Goal: Task Accomplishment & Management: Manage account settings

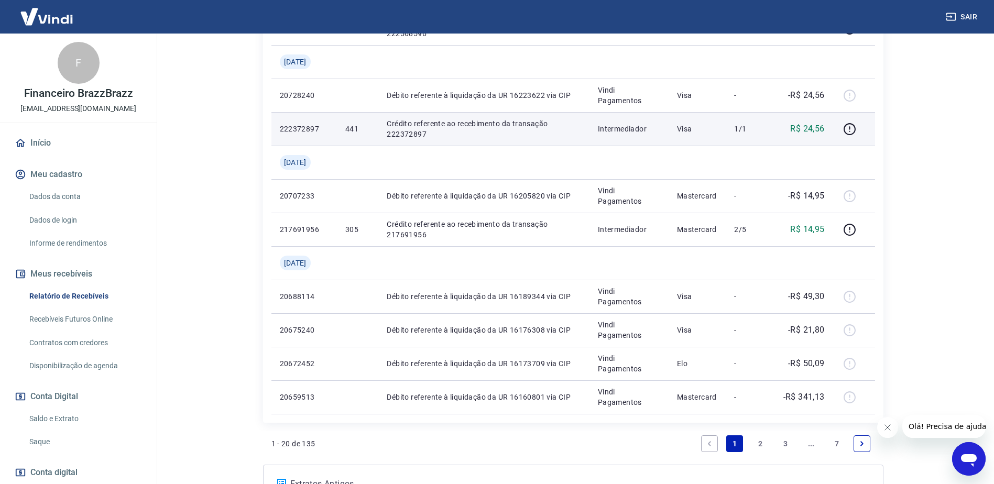
scroll to position [859, 0]
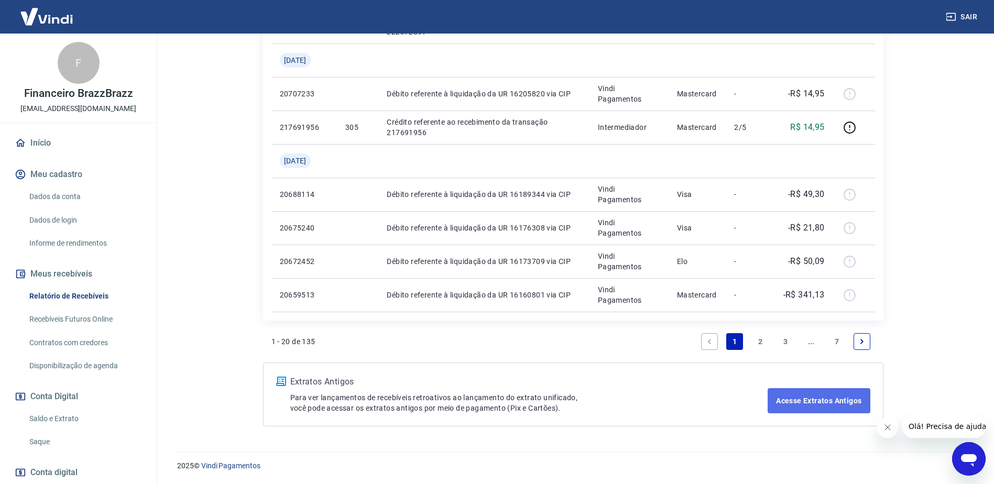
click at [818, 397] on link "Acesse Extratos Antigos" at bounding box center [818, 400] width 102 height 25
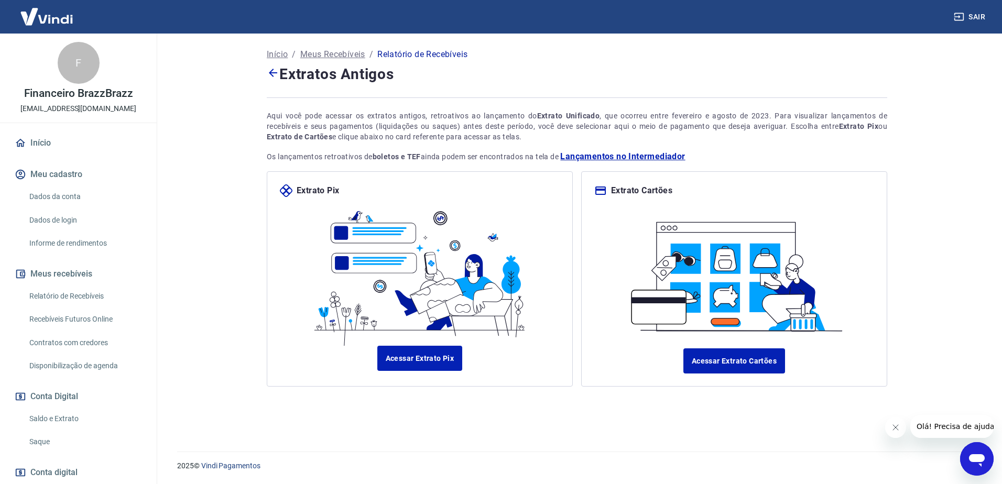
click at [611, 155] on span "Lançamentos no Intermediador" at bounding box center [622, 156] width 125 height 13
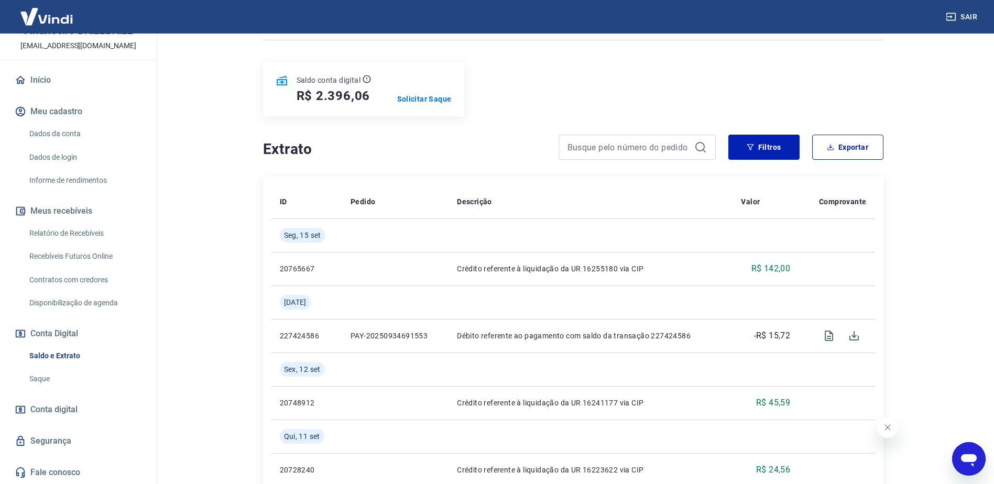
scroll to position [314, 0]
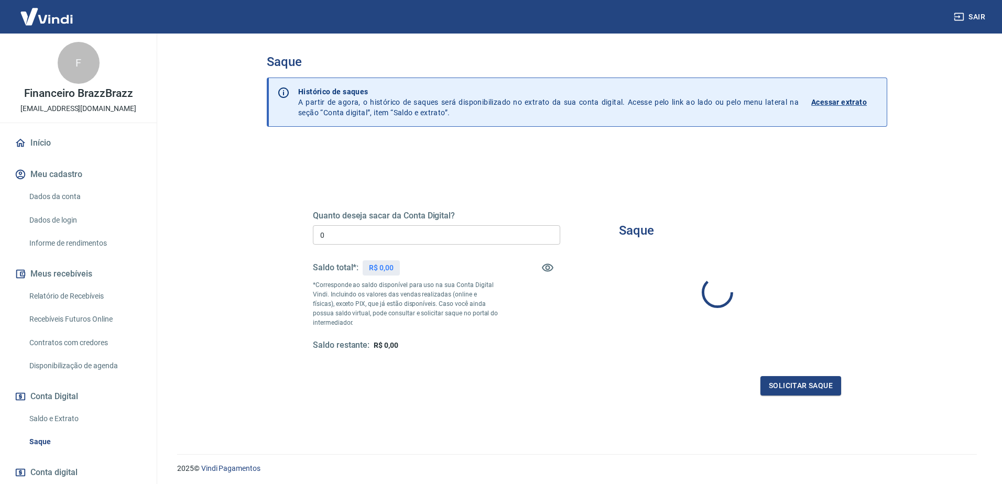
type input "R$ 0,00"
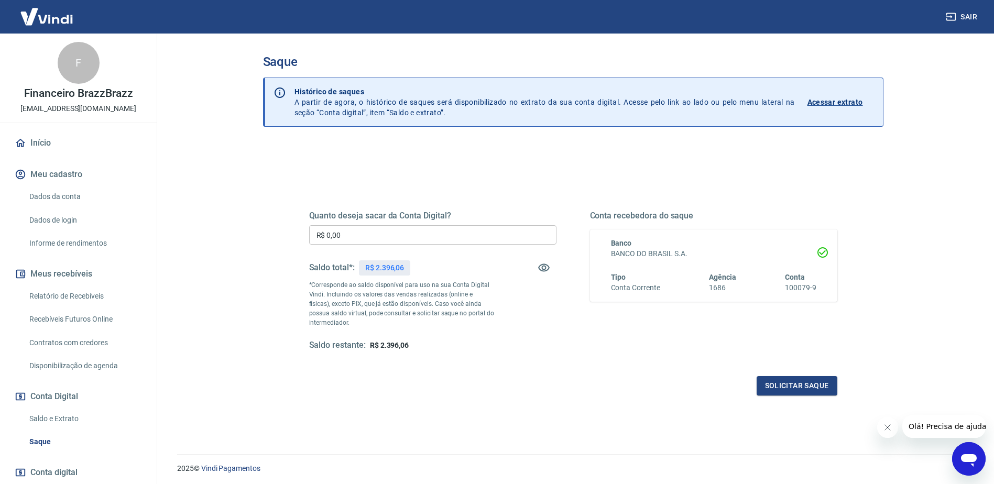
click at [51, 247] on link "Informe de rendimentos" at bounding box center [84, 243] width 119 height 21
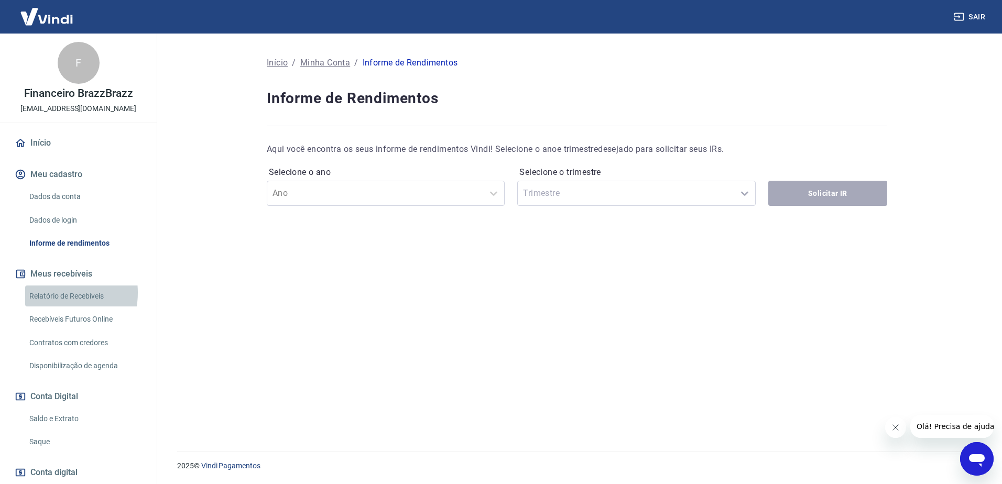
click at [54, 292] on link "Relatório de Recebíveis" at bounding box center [84, 296] width 119 height 21
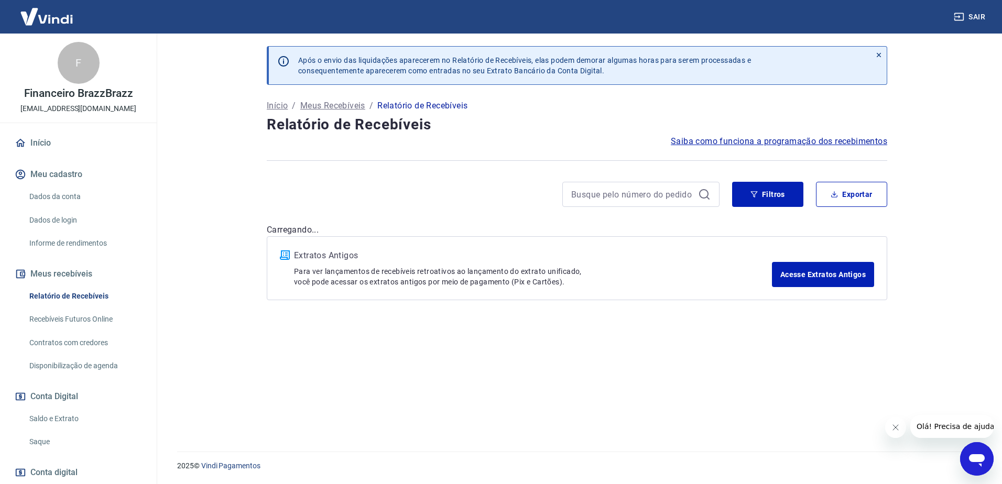
click at [52, 337] on link "Contratos com credores" at bounding box center [84, 342] width 119 height 21
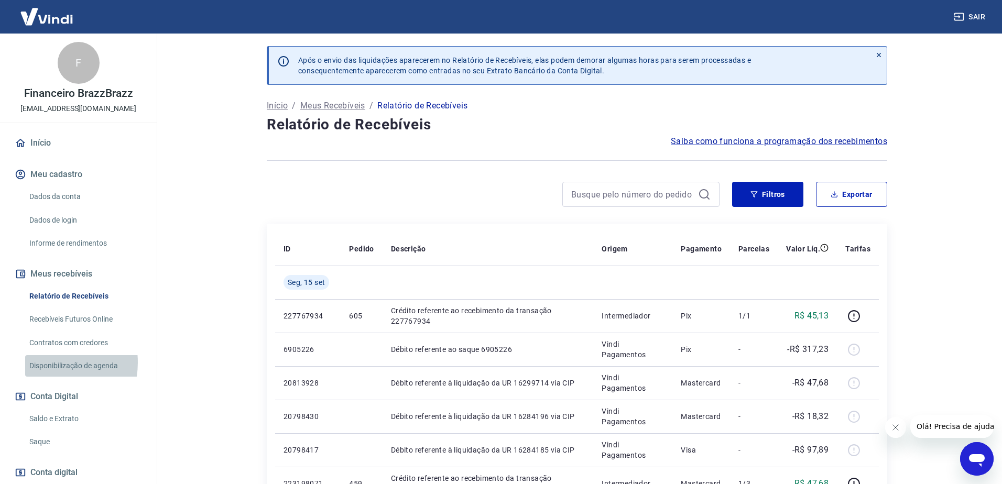
click at [46, 363] on link "Disponibilização de agenda" at bounding box center [84, 365] width 119 height 21
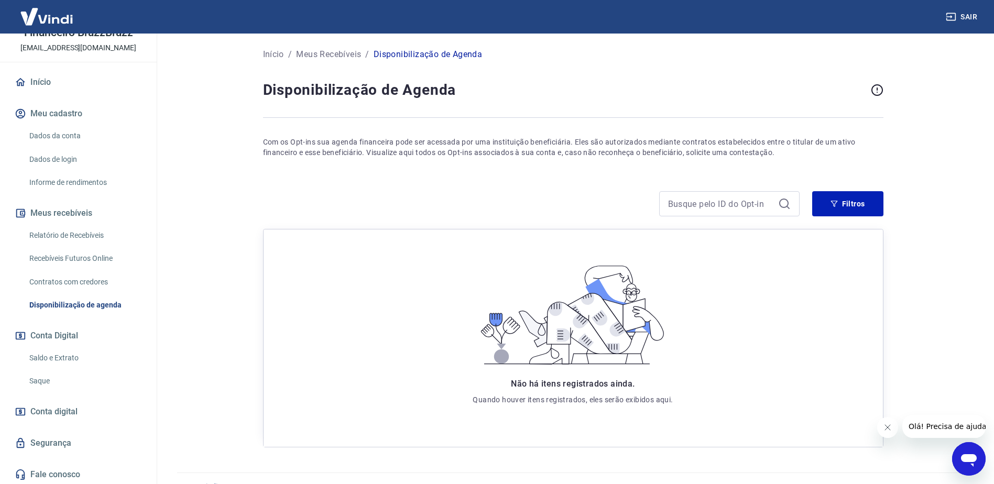
scroll to position [63, 0]
click at [62, 411] on span "Conta digital" at bounding box center [53, 409] width 47 height 15
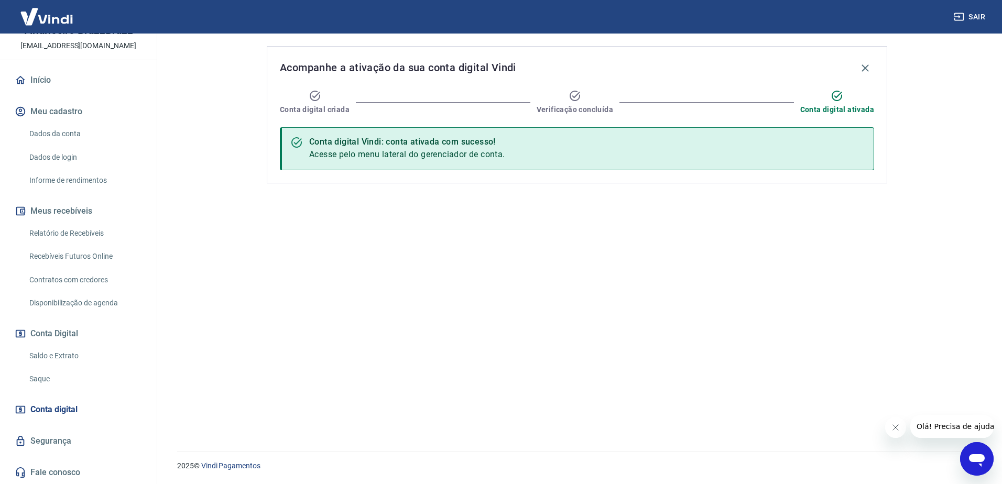
click at [63, 353] on link "Saldo e Extrato" at bounding box center [84, 355] width 119 height 21
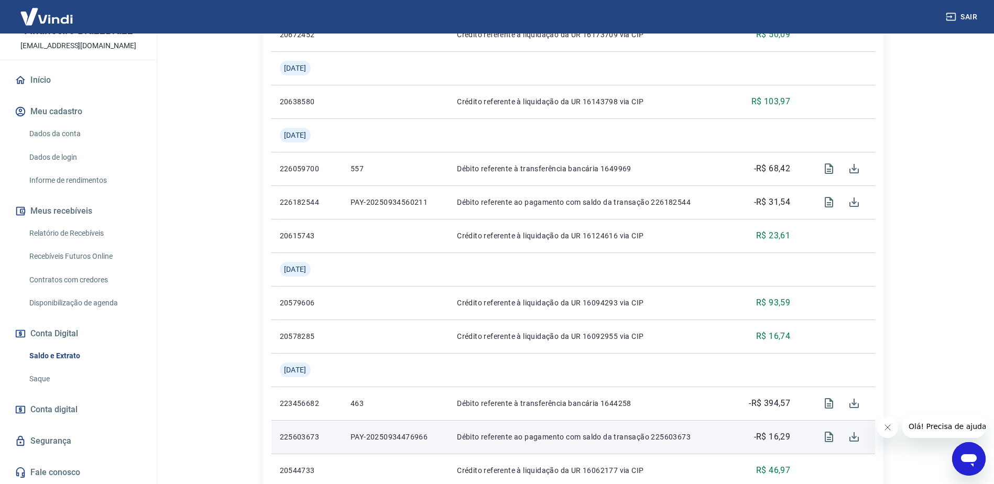
scroll to position [948, 0]
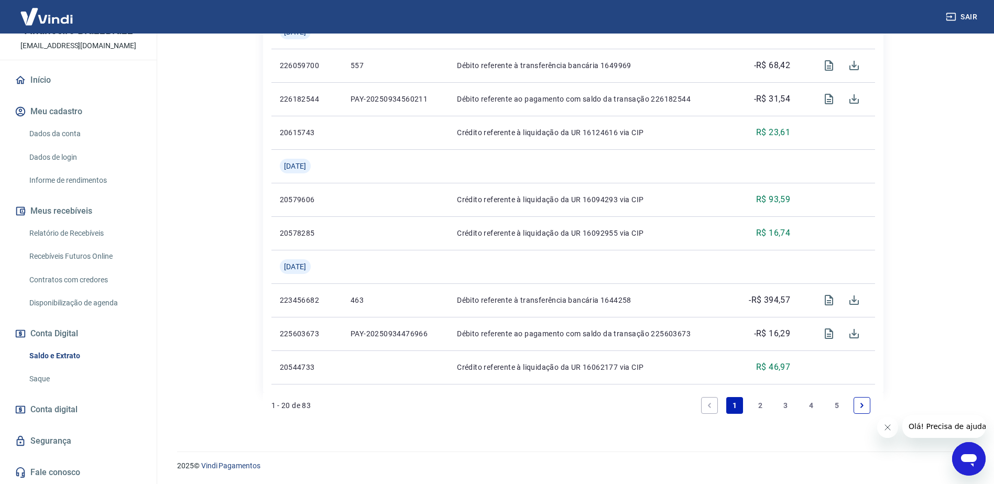
click at [863, 404] on icon "Next page" at bounding box center [862, 405] width 3 height 5
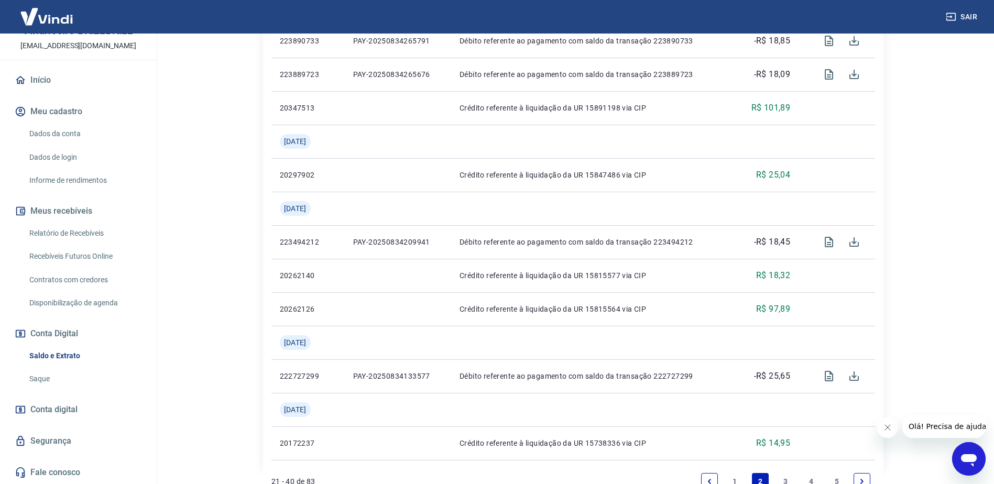
scroll to position [1015, 0]
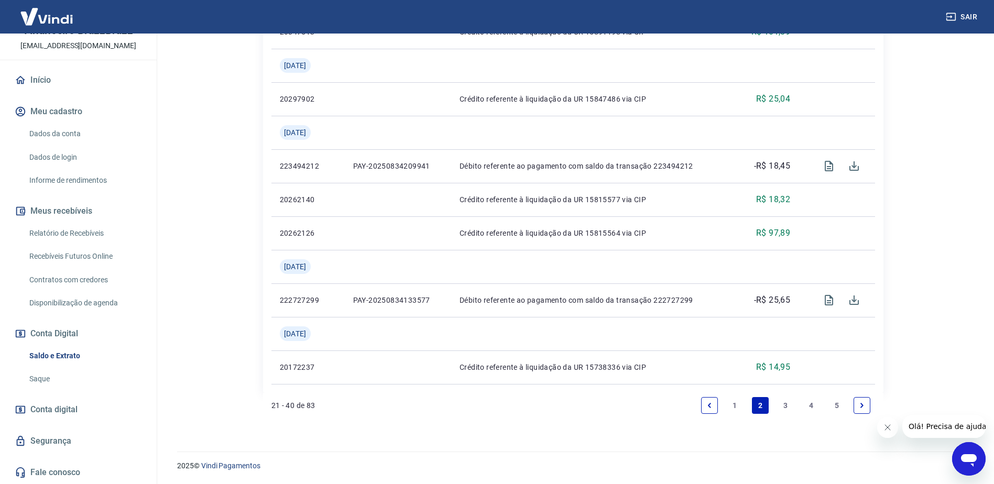
click at [864, 404] on icon "Next page" at bounding box center [861, 405] width 7 height 7
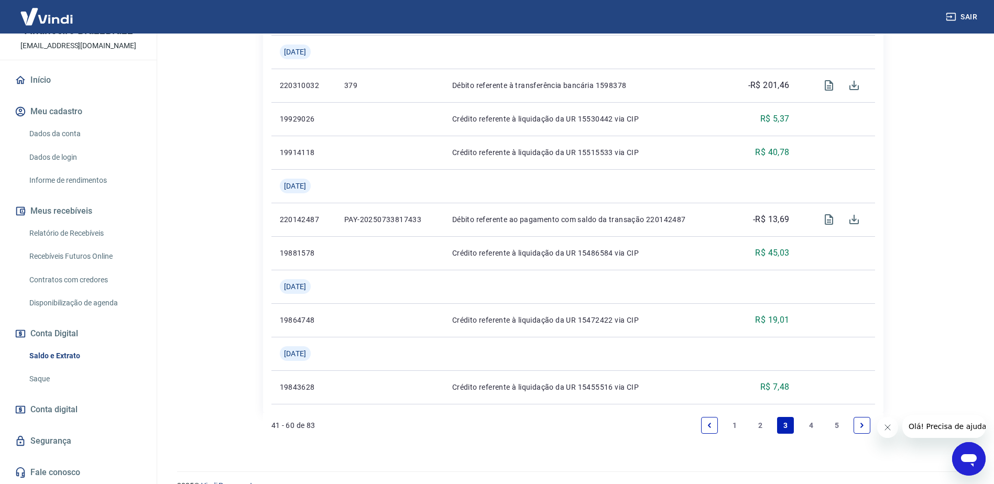
scroll to position [1015, 0]
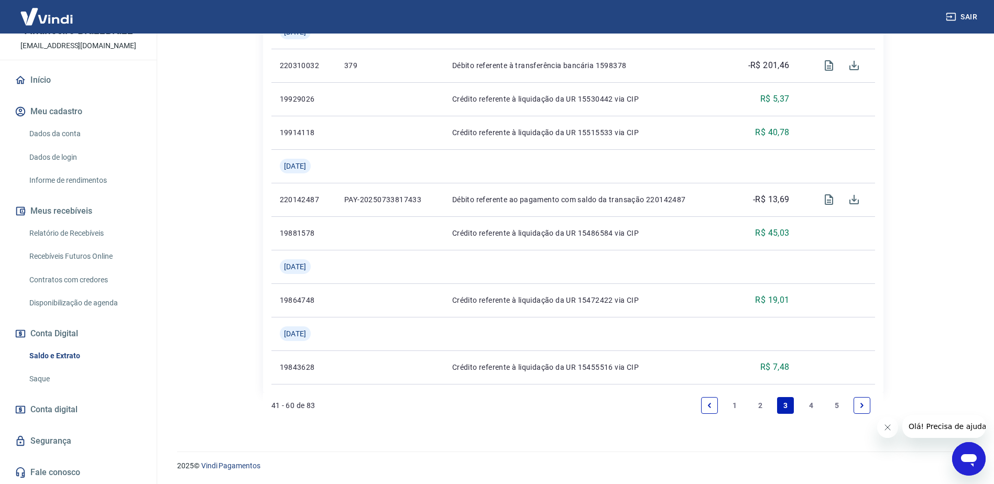
click at [858, 405] on icon "Next page" at bounding box center [861, 405] width 7 height 7
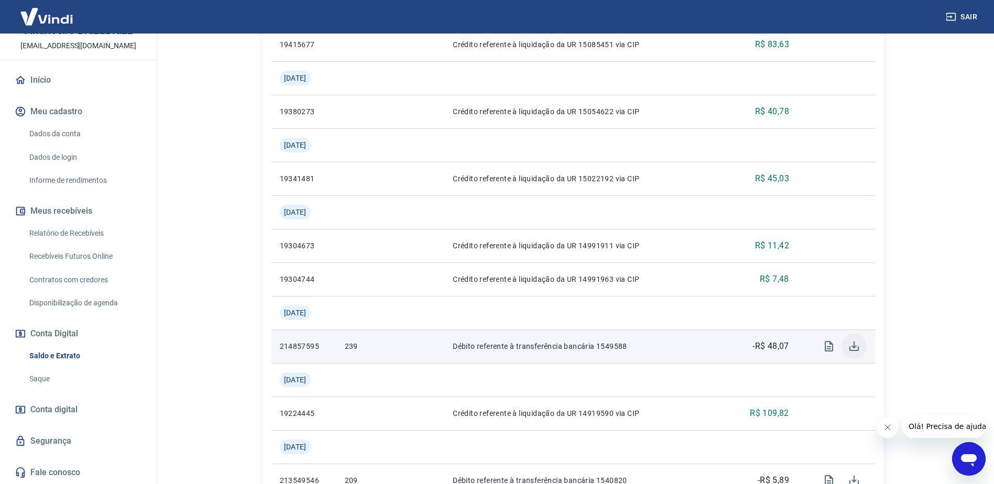
scroll to position [1149, 0]
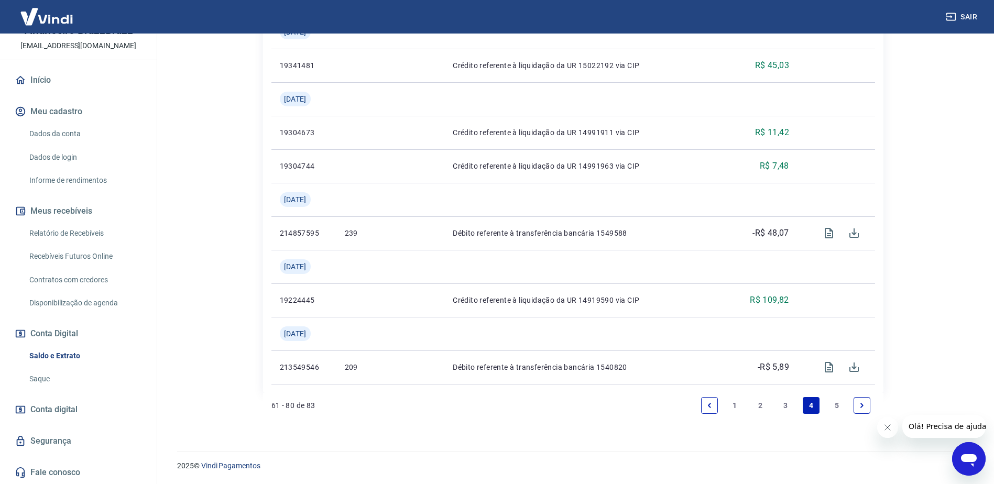
click at [866, 405] on link "Next page" at bounding box center [861, 405] width 17 height 17
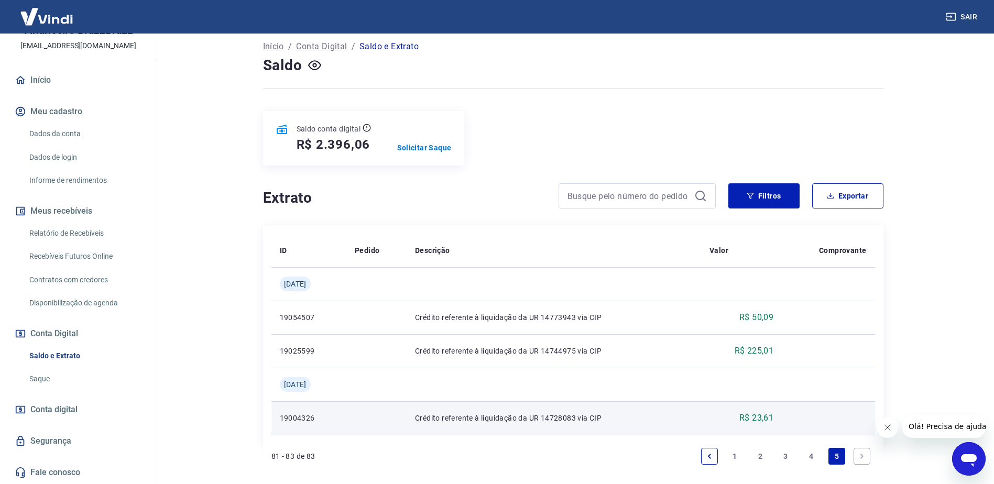
scroll to position [110, 0]
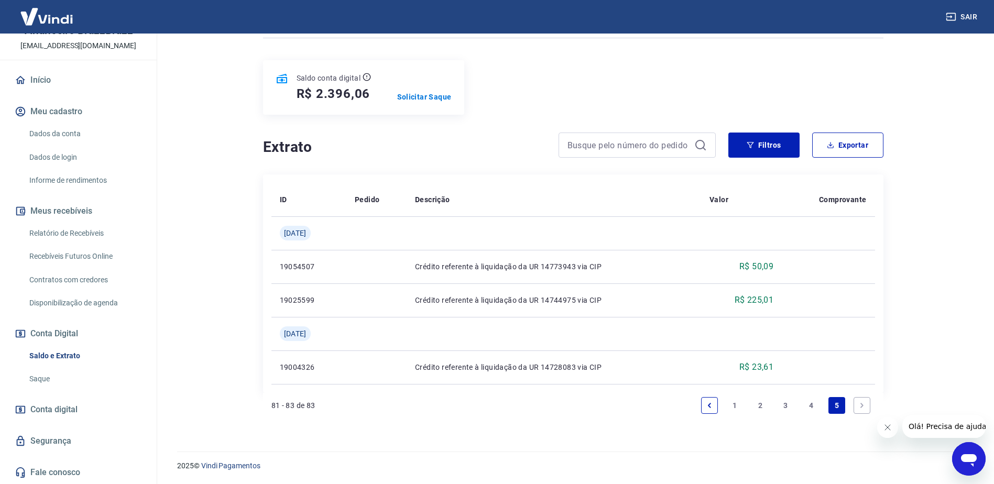
click at [863, 403] on icon "Next page" at bounding box center [861, 405] width 7 height 7
click at [859, 403] on icon "Next page" at bounding box center [861, 405] width 7 height 7
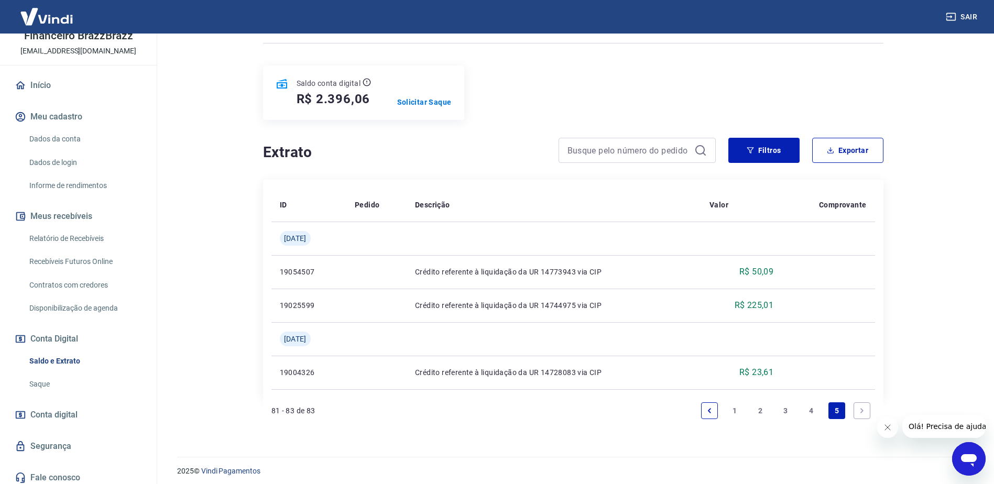
scroll to position [63, 0]
